Goal: Navigation & Orientation: Understand site structure

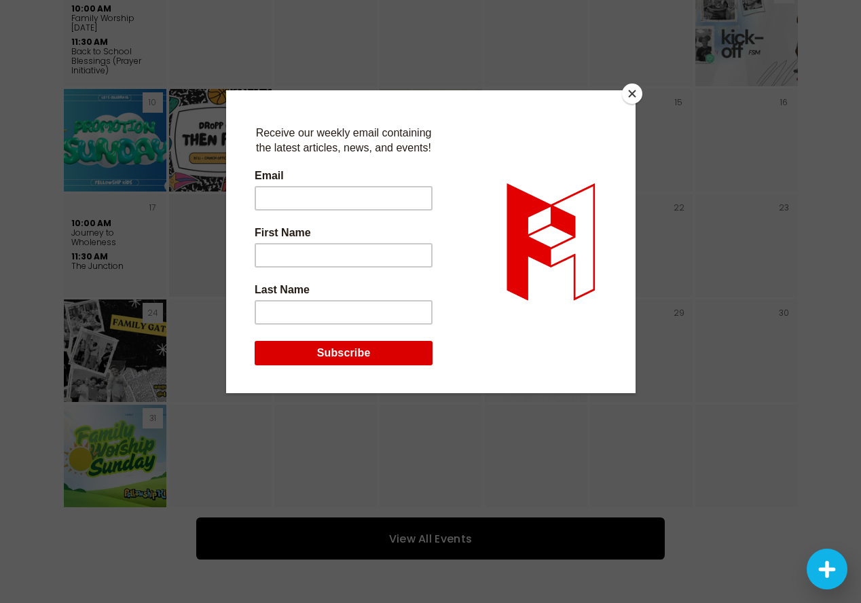
scroll to position [2488, 0]
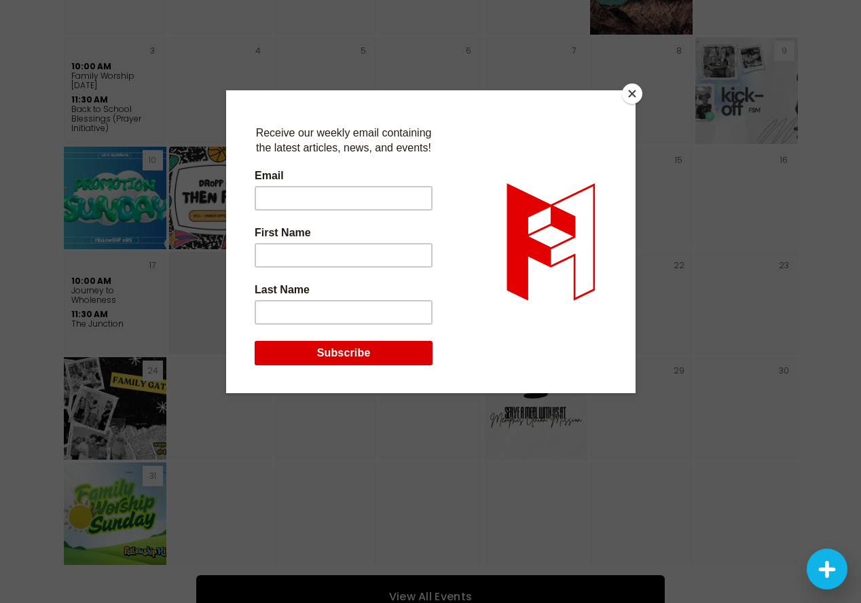
click at [627, 90] on button "Close" at bounding box center [632, 94] width 20 height 20
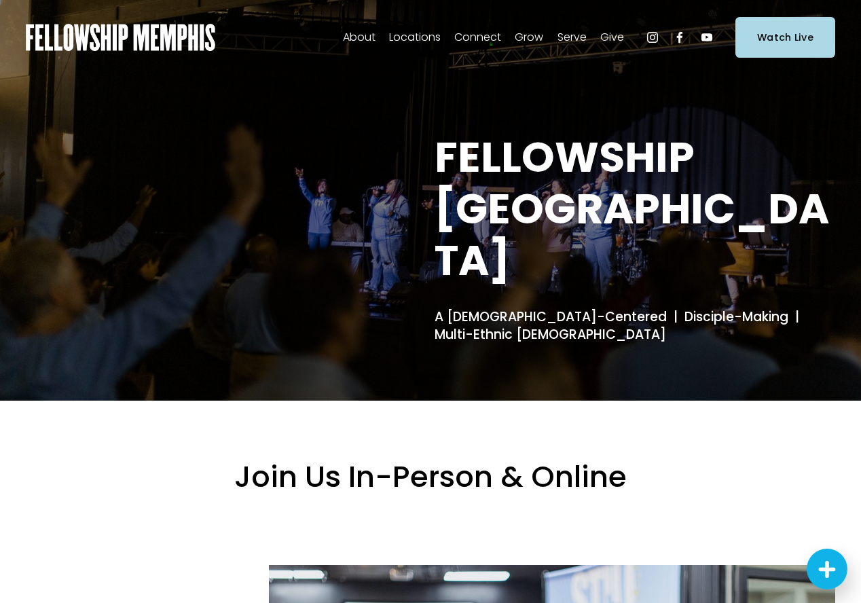
scroll to position [0, 0]
click at [0, 0] on span "Staff" at bounding box center [0, 0] width 0 height 0
click at [0, 0] on span "Our DNA" at bounding box center [0, 0] width 0 height 0
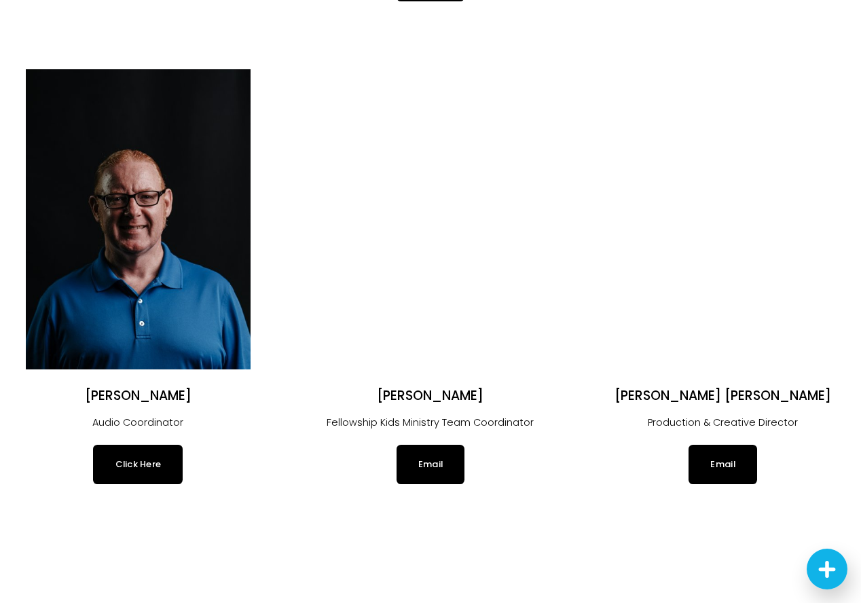
scroll to position [1520, 0]
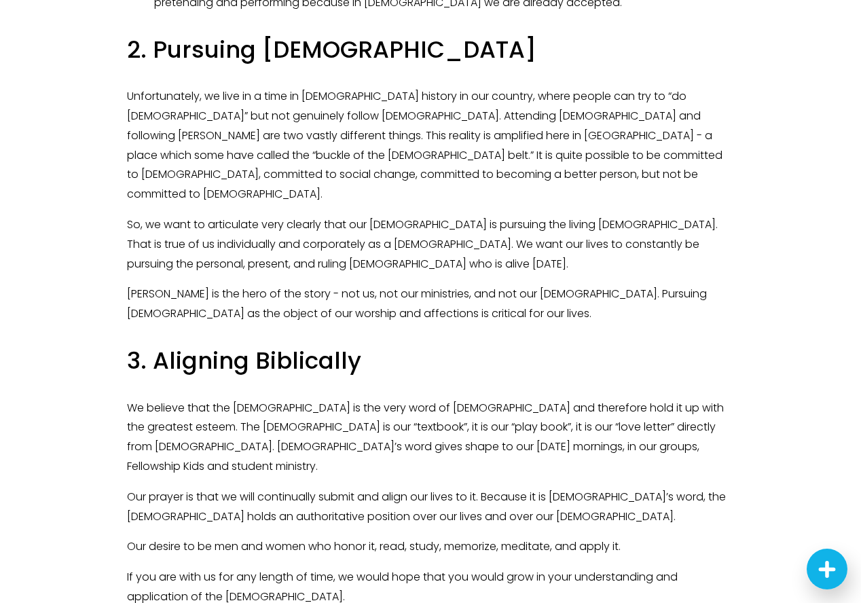
scroll to position [1416, 0]
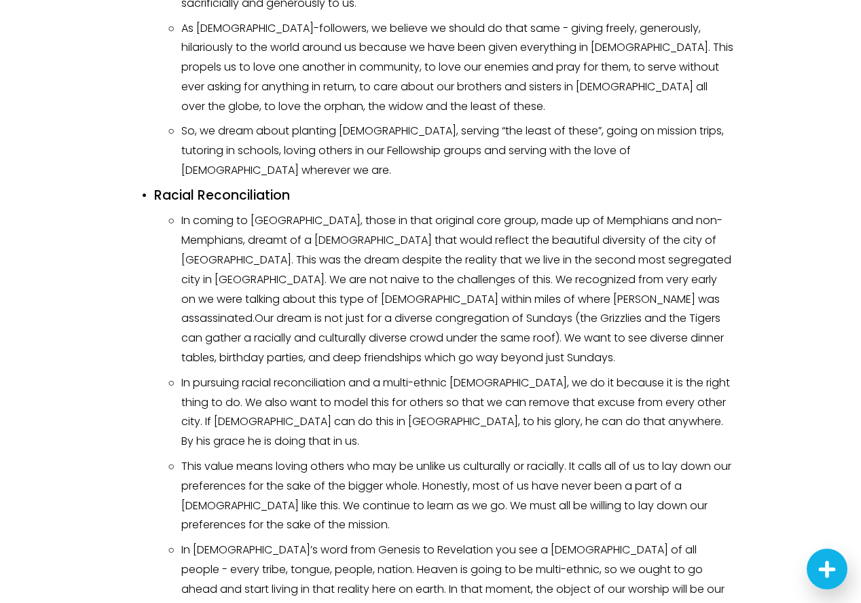
scroll to position [2540, 0]
